Goal: Task Accomplishment & Management: Use online tool/utility

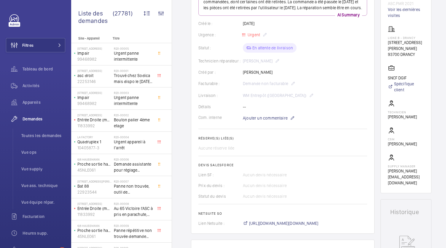
scroll to position [94, 0]
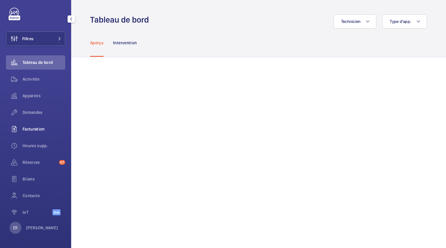
scroll to position [6, 0]
click at [35, 109] on div "Demandes" at bounding box center [35, 112] width 59 height 14
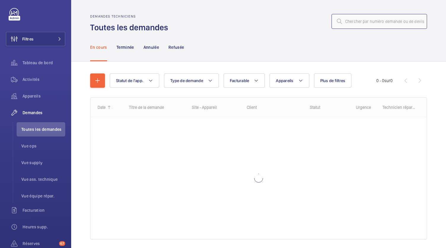
click at [348, 22] on input "text" at bounding box center [380, 21] width 96 height 15
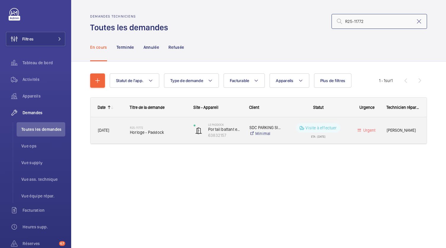
type input "R25-11772"
click at [158, 133] on span "Horloge - Paddock" at bounding box center [158, 132] width 56 height 6
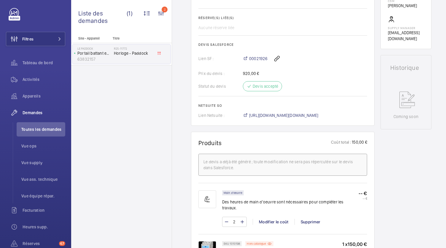
scroll to position [230, 0]
click at [270, 118] on span "[URL][DOMAIN_NAME][DOMAIN_NAME]" at bounding box center [283, 116] width 69 height 6
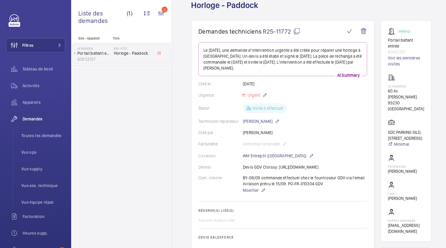
scroll to position [26, 0]
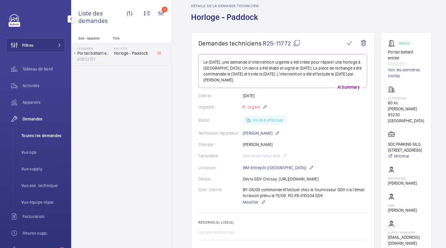
click at [44, 138] on span "Toutes les demandes" at bounding box center [43, 135] width 44 height 6
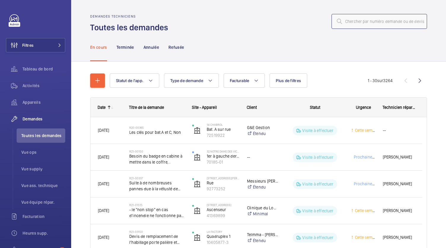
click at [349, 23] on input "text" at bounding box center [380, 21] width 96 height 15
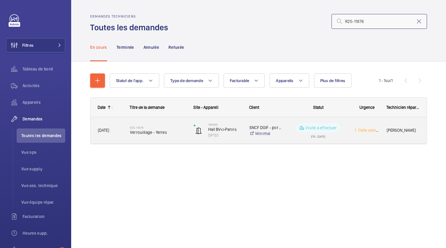
type input "R25-11876"
click at [138, 132] on span "Verrouillage - Yerres" at bounding box center [158, 132] width 56 height 6
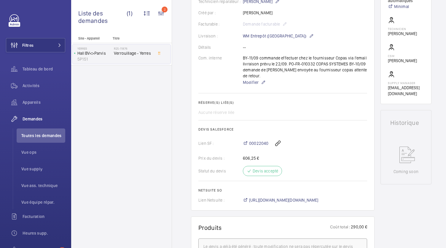
scroll to position [157, 0]
click at [290, 197] on span "https://6461500.app.netsuite.com/app/accounting/transactions/salesord.nl?id=299…" at bounding box center [283, 200] width 69 height 6
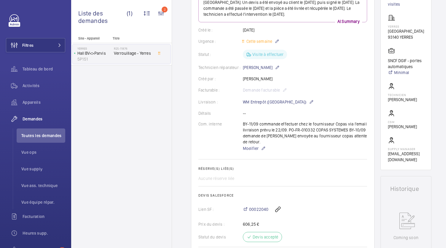
scroll to position [0, 0]
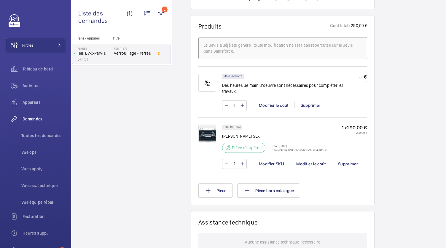
scroll to position [359, 0]
click at [53, 135] on span "Toutes les demandes" at bounding box center [43, 135] width 44 height 6
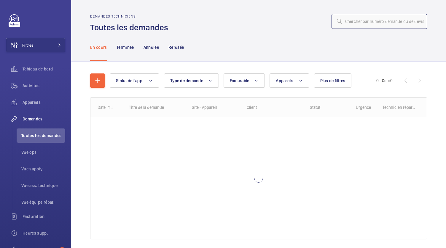
click at [349, 22] on input "text" at bounding box center [380, 21] width 96 height 15
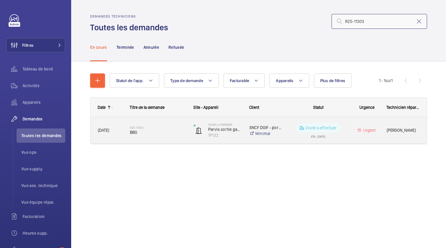
type input "R25-11303"
click at [137, 132] on span "BBG" at bounding box center [158, 132] width 56 height 6
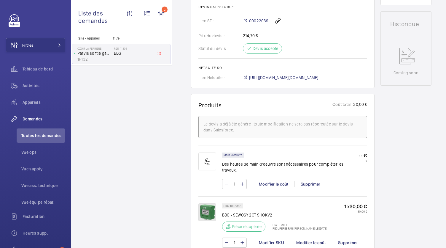
scroll to position [273, 0]
click at [274, 75] on span "https://6461500.app.netsuite.com/app/accounting/transactions/salesord.nl?id=299…" at bounding box center [283, 78] width 69 height 6
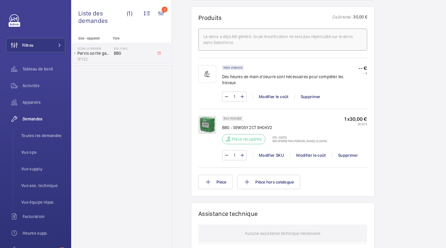
scroll to position [322, 0]
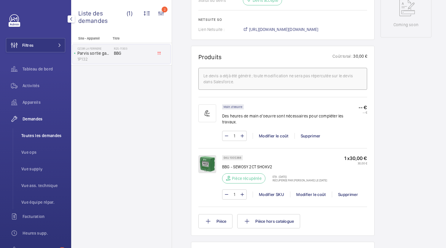
click at [47, 134] on span "Toutes les demandes" at bounding box center [43, 135] width 44 height 6
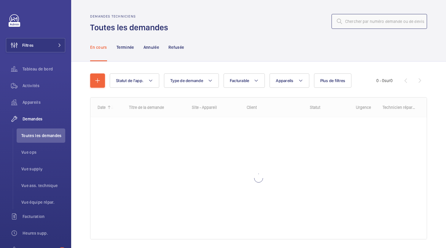
click at [355, 24] on input "text" at bounding box center [380, 21] width 96 height 15
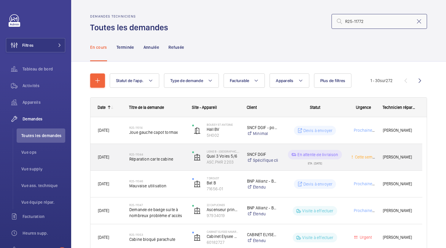
type input "R25-11772"
click at [151, 131] on span "Joue gauche capot tormax" at bounding box center [156, 132] width 55 height 6
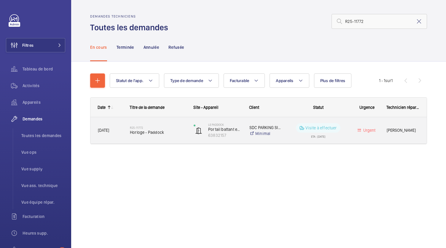
click at [145, 132] on span "Horloge - Paddock" at bounding box center [158, 132] width 56 height 6
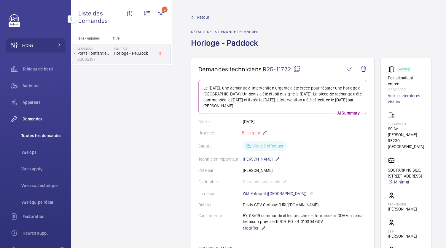
click at [38, 133] on span "Toutes les demandes" at bounding box center [43, 135] width 44 height 6
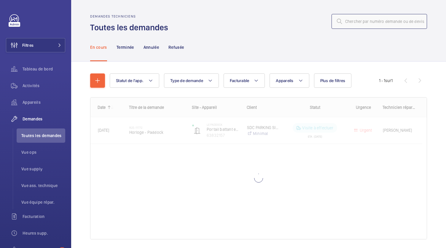
click at [361, 25] on input "text" at bounding box center [380, 21] width 96 height 15
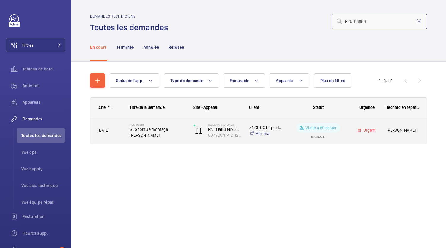
type input "R25-03888"
click at [159, 133] on span "Support de montage BEA" at bounding box center [158, 132] width 56 height 12
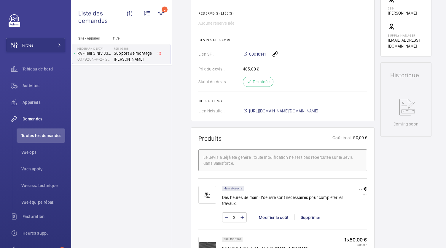
scroll to position [240, 0]
click at [281, 108] on span "https://6461500.app.netsuite.com/app/accounting/transactions/salesord.nl?id=284…" at bounding box center [283, 111] width 69 height 6
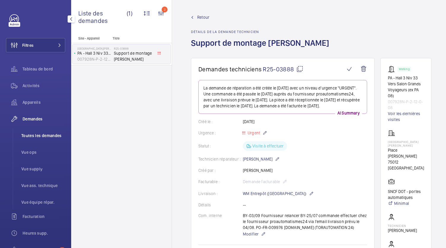
click at [43, 131] on li "Toutes les demandes" at bounding box center [41, 135] width 49 height 14
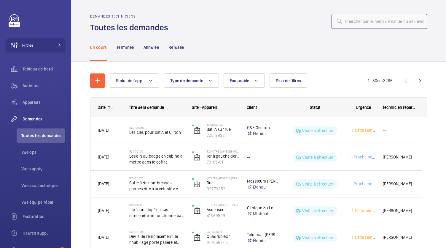
click at [374, 19] on input "text" at bounding box center [380, 21] width 96 height 15
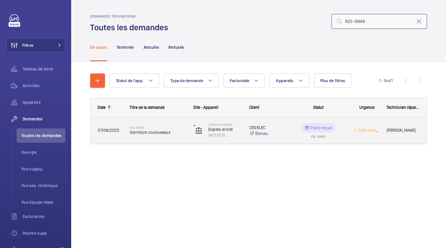
type input "R25-10668"
click at [148, 131] on span "Garniture coulisseaux" at bounding box center [158, 132] width 56 height 6
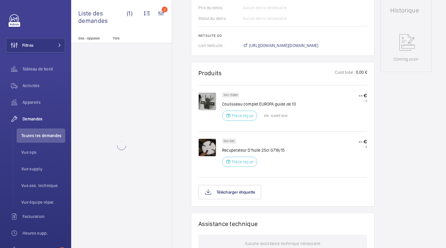
scroll to position [277, 0]
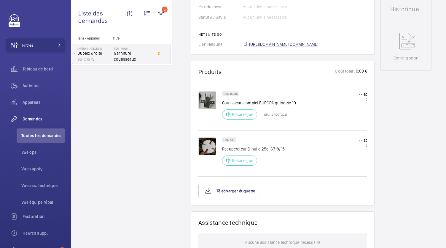
click at [263, 41] on span "https://6461500.app.netsuite.com/app/accounting/transactions/salesord.nl?id=288…" at bounding box center [283, 44] width 69 height 6
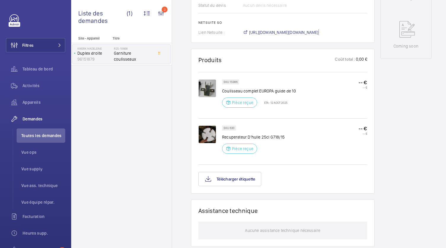
scroll to position [288, 0]
click at [275, 33] on span "https://6461500.app.netsuite.com/app/accounting/transactions/salesord.nl?id=288…" at bounding box center [283, 33] width 69 height 6
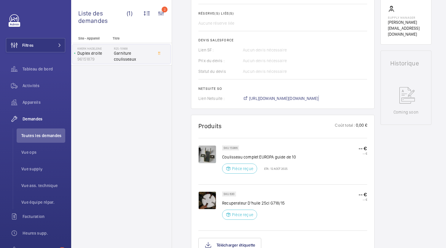
scroll to position [223, 0]
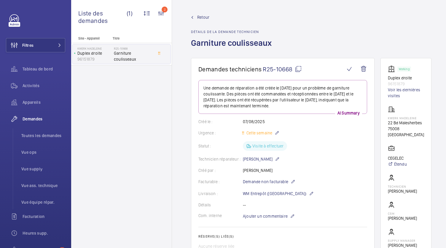
scroll to position [311, 0]
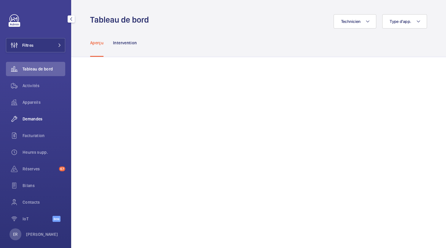
click at [36, 120] on span "Demandes" at bounding box center [44, 119] width 43 height 6
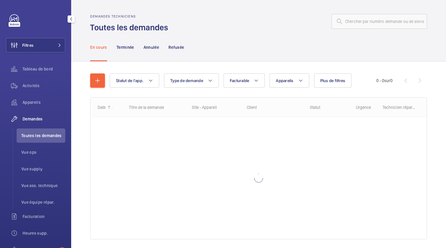
click at [34, 140] on li "Toutes les demandes" at bounding box center [41, 135] width 49 height 14
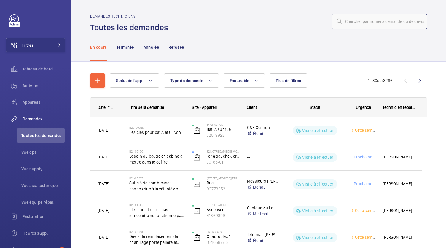
click at [349, 22] on input "text" at bounding box center [380, 21] width 96 height 15
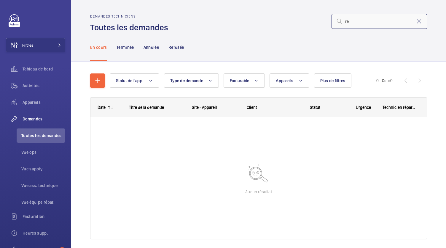
type input "r"
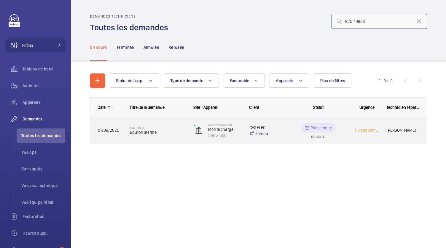
type input "R25-10683"
click at [147, 130] on span "Bouton alarme" at bounding box center [158, 132] width 56 height 6
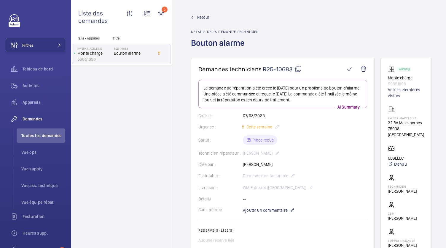
scroll to position [113, 0]
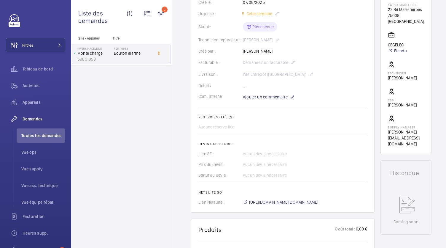
click at [280, 199] on span "[URL][DOMAIN_NAME][DOMAIN_NAME]" at bounding box center [283, 202] width 69 height 6
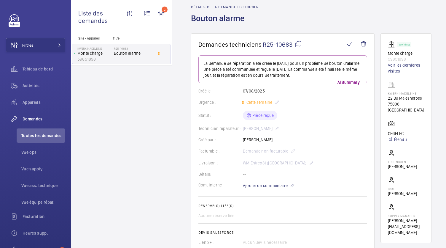
scroll to position [0, 0]
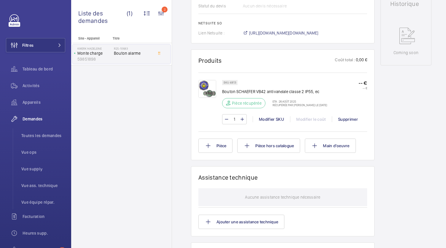
scroll to position [359, 0]
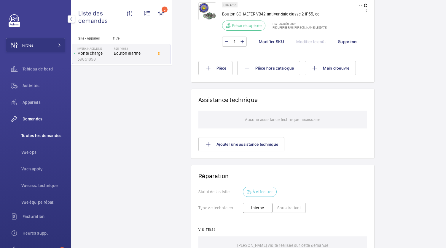
click at [48, 134] on span "Toutes les demandes" at bounding box center [43, 135] width 44 height 6
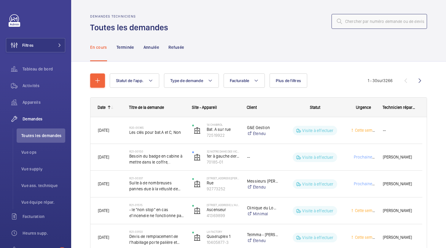
click at [384, 22] on input "text" at bounding box center [380, 21] width 96 height 15
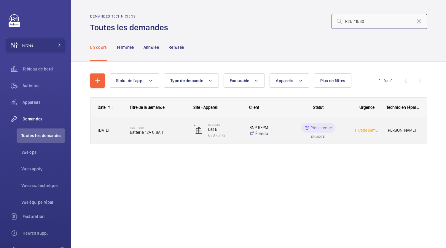
type input "R25-11580"
click at [145, 132] on span "Batterie 12V 0,8AH" at bounding box center [158, 132] width 56 height 6
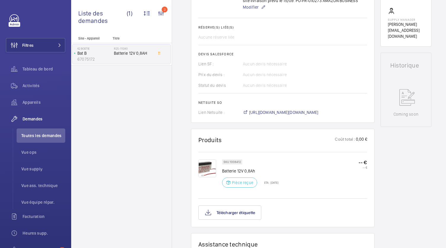
scroll to position [220, 0]
click at [277, 110] on span "https://6461500.app.netsuite.com/app/accounting/transactions/salesord.nl?id=298…" at bounding box center [283, 113] width 69 height 6
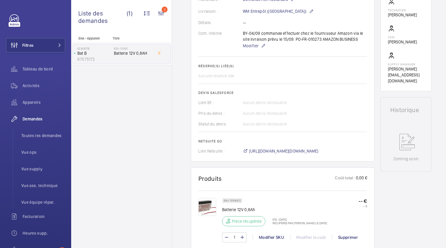
scroll to position [168, 0]
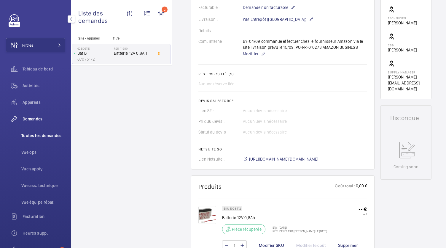
click at [45, 140] on li "Toutes les demandes" at bounding box center [41, 135] width 49 height 14
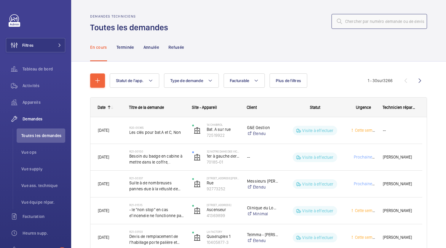
click at [361, 19] on input "text" at bounding box center [380, 21] width 96 height 15
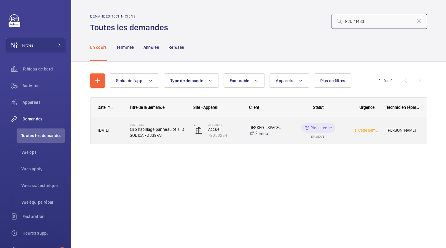
type input "R25-11483"
click at [150, 132] on span "Clip habillage panneau otis ID SODICA FO339FA1" at bounding box center [158, 132] width 56 height 12
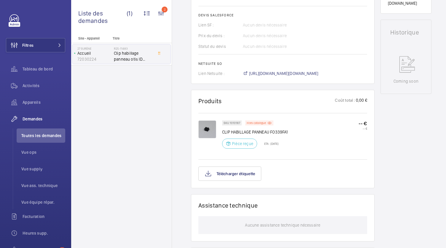
scroll to position [259, 0]
click at [282, 72] on span "[URL][DOMAIN_NAME][DOMAIN_NAME]" at bounding box center [283, 74] width 69 height 6
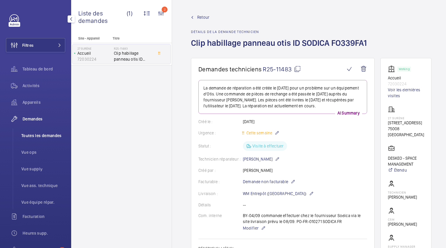
click at [40, 139] on li "Toutes les demandes" at bounding box center [41, 135] width 49 height 14
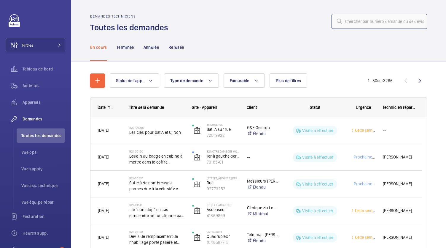
click at [354, 22] on input "text" at bounding box center [380, 21] width 96 height 15
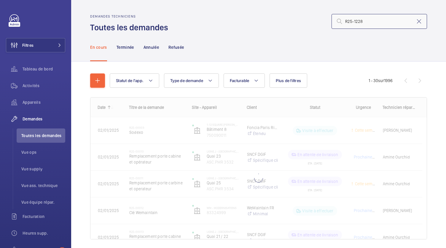
type input "R25-12288"
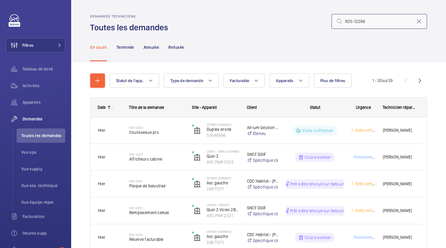
drag, startPoint x: 362, startPoint y: 22, endPoint x: 337, endPoint y: 23, distance: 25.6
click at [337, 23] on div "R25-12288" at bounding box center [380, 21] width 96 height 15
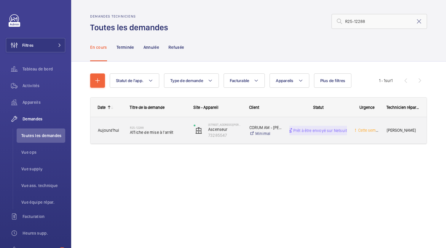
click at [151, 134] on span "Affiche de mise à l'arrêt" at bounding box center [158, 132] width 56 height 6
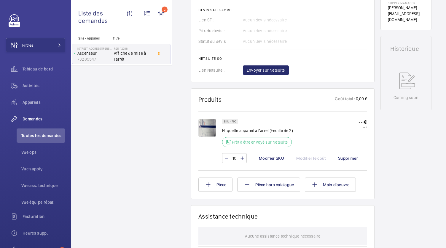
scroll to position [251, 0]
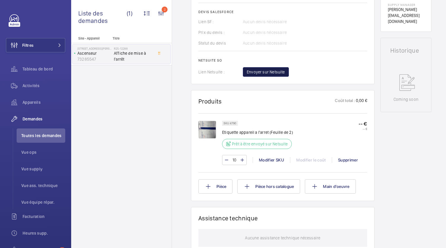
click at [277, 75] on button "Envoyer sur Netsuite" at bounding box center [266, 71] width 46 height 9
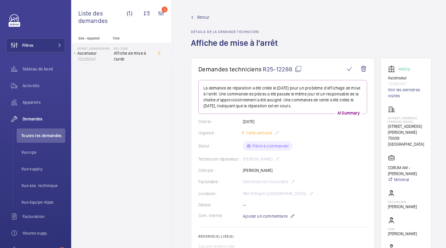
scroll to position [269, 0]
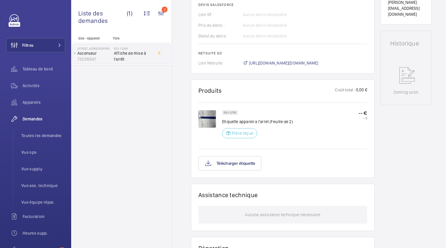
scroll to position [258, 0]
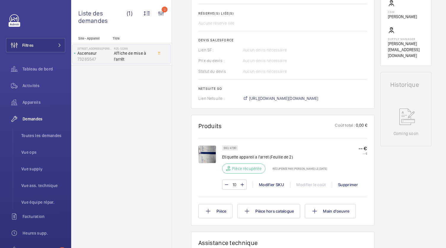
scroll to position [249, 0]
